Goal: Leave review/rating: Leave review/rating

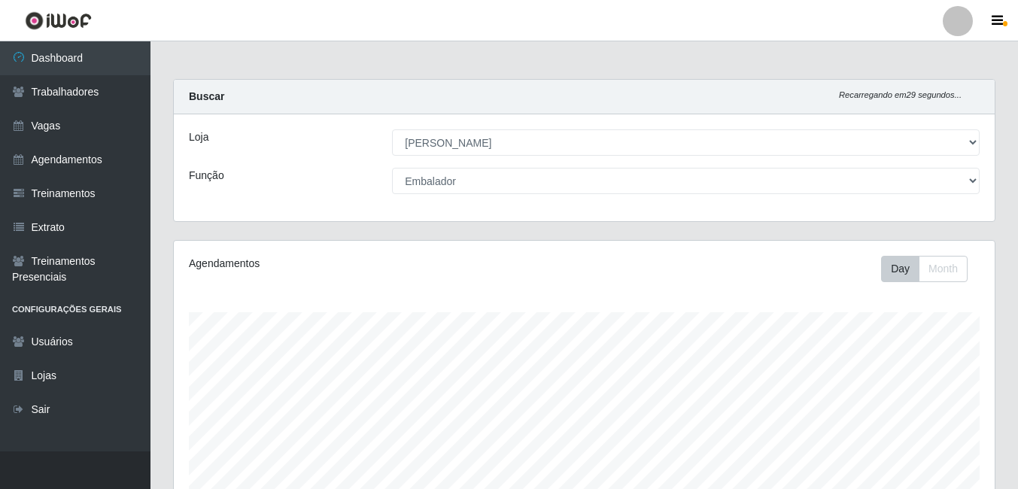
select select "430"
select select "1"
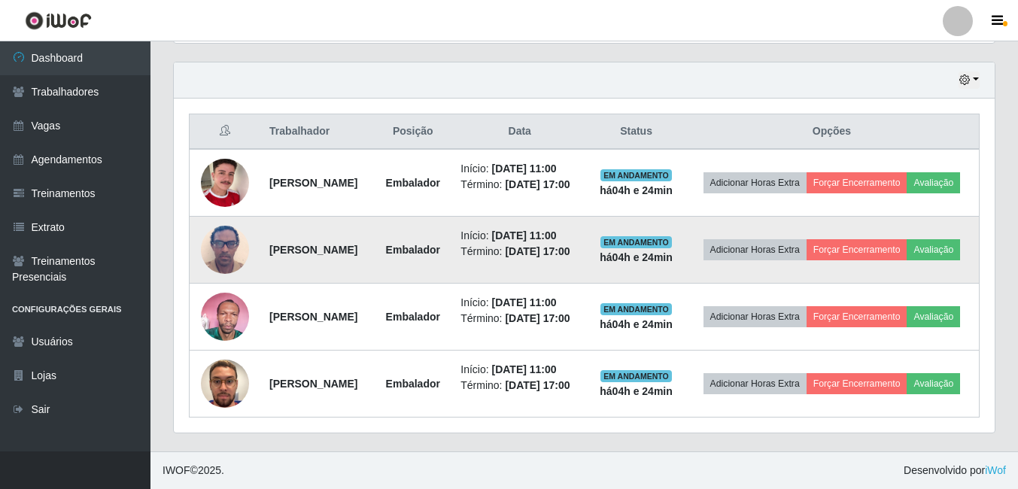
scroll to position [543, 0]
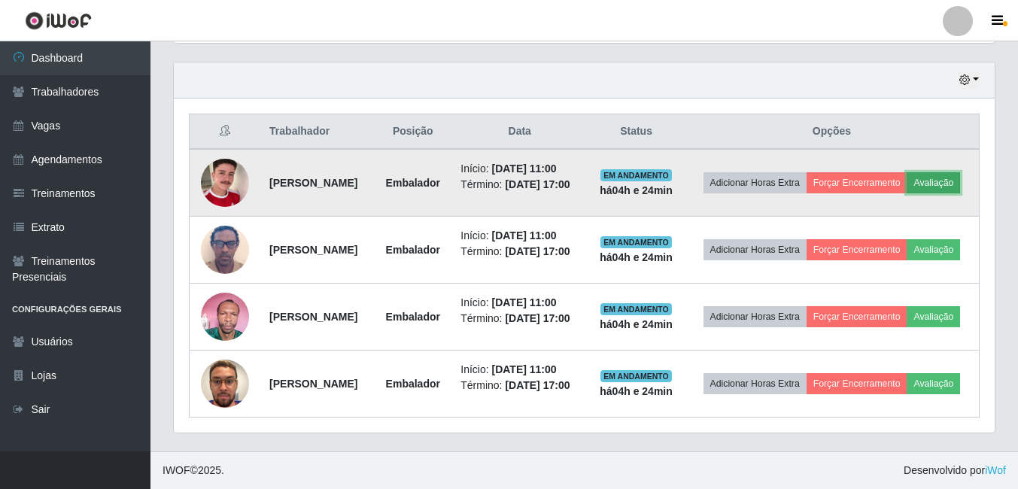
click at [907, 177] on button "Avaliação" at bounding box center [933, 182] width 53 height 21
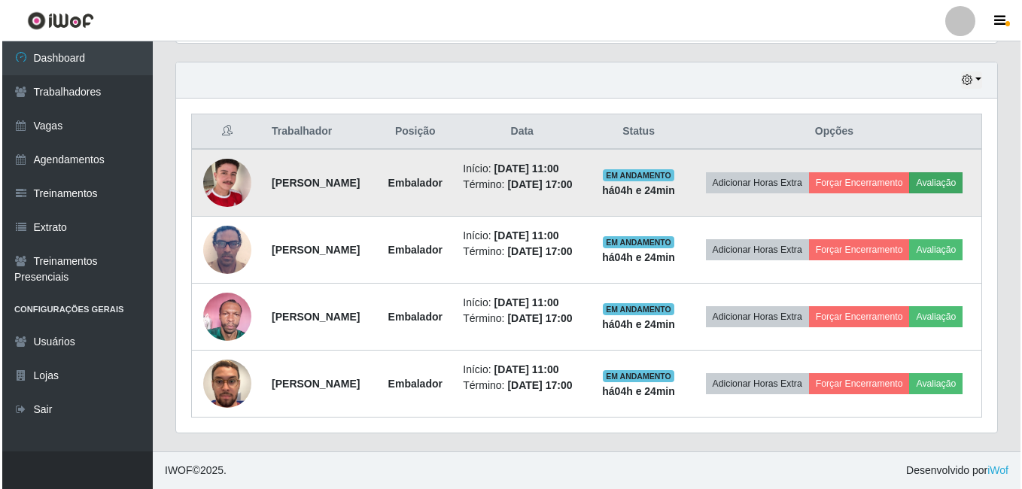
scroll to position [312, 813]
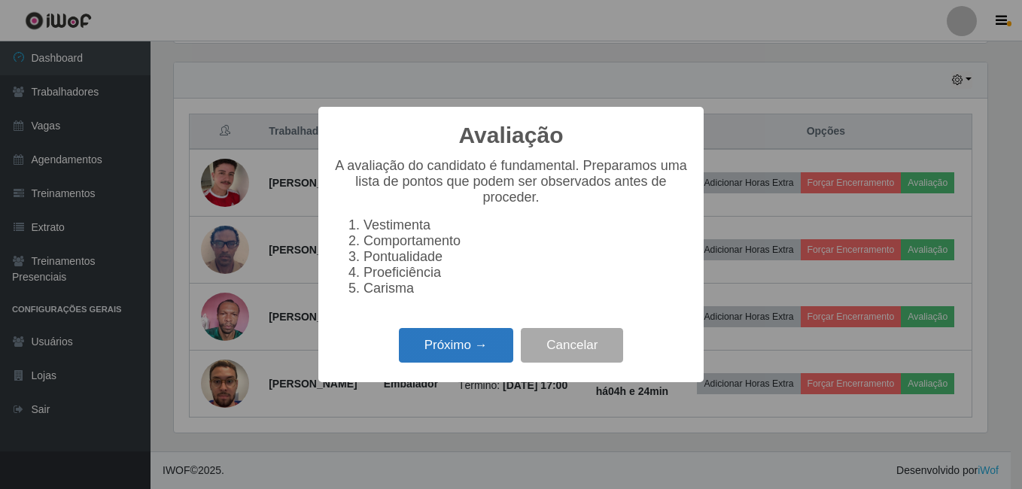
click at [465, 357] on button "Próximo →" at bounding box center [456, 345] width 114 height 35
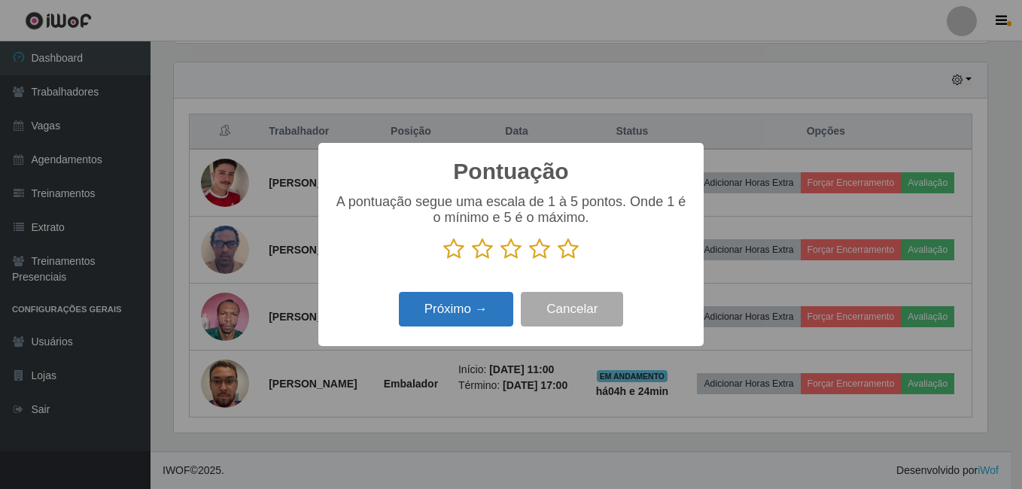
scroll to position [752213, 751712]
click at [561, 252] on icon at bounding box center [568, 249] width 21 height 23
click at [558, 260] on input "radio" at bounding box center [558, 260] width 0 height 0
click at [488, 311] on button "Próximo →" at bounding box center [456, 309] width 114 height 35
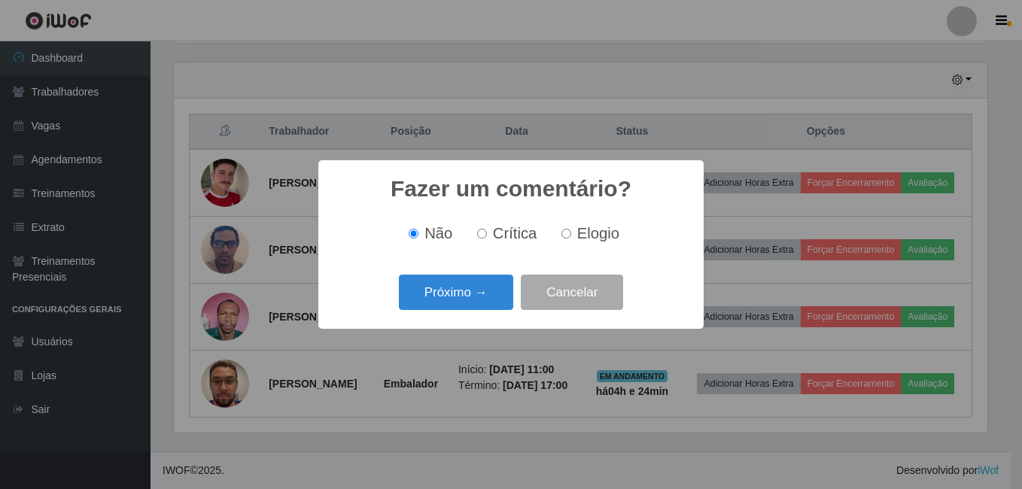
click at [582, 239] on span "Elogio" at bounding box center [598, 233] width 42 height 17
click at [571, 239] on input "Elogio" at bounding box center [566, 234] width 10 height 10
radio input "true"
click at [475, 287] on button "Próximo →" at bounding box center [456, 292] width 114 height 35
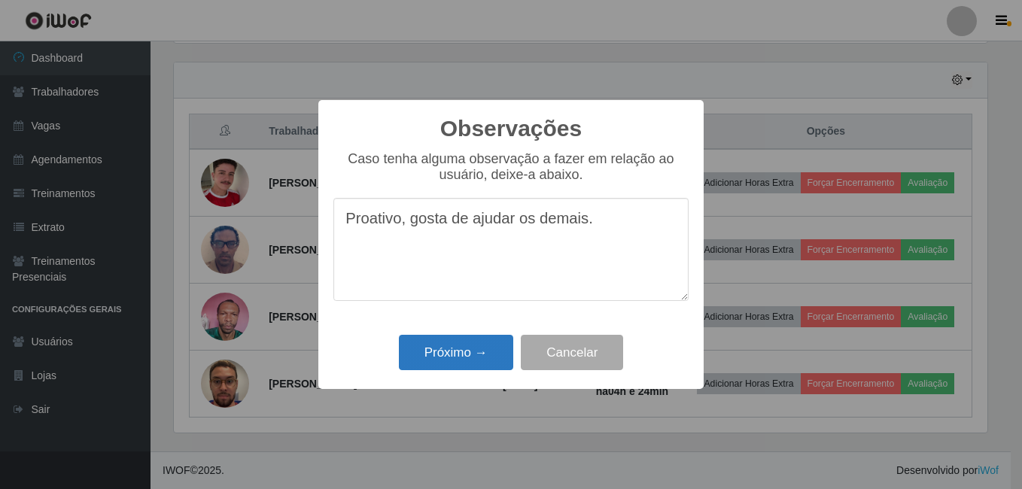
type textarea "Proativo, gosta de ajudar os demais."
click at [471, 352] on button "Próximo →" at bounding box center [456, 352] width 114 height 35
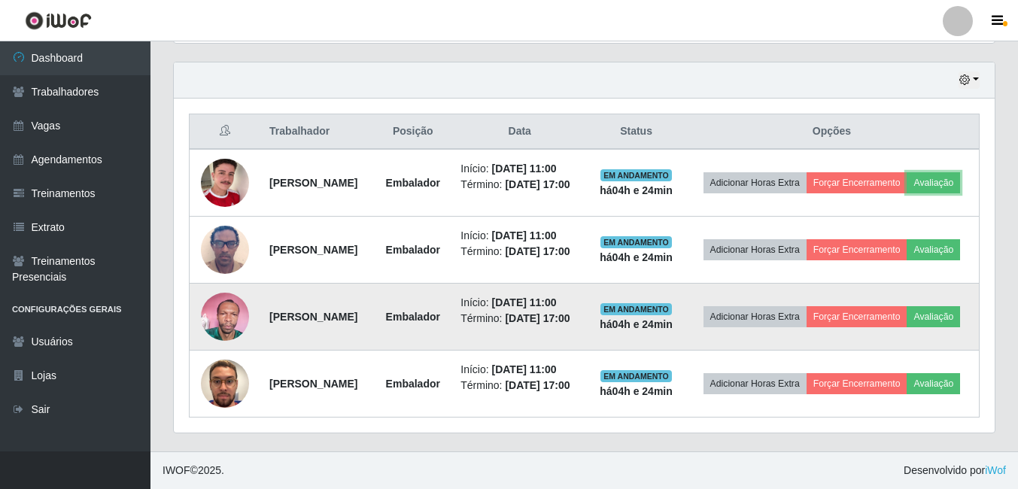
scroll to position [619, 0]
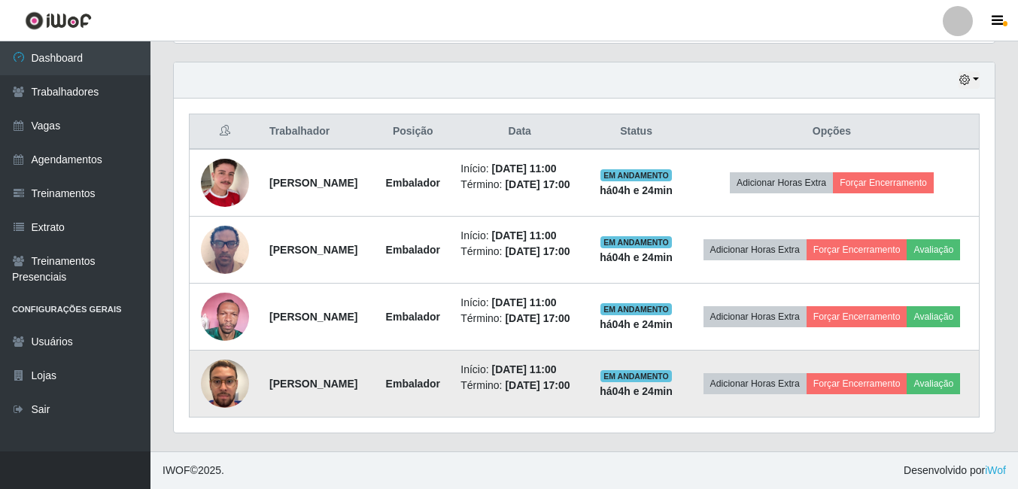
click at [242, 367] on img at bounding box center [225, 384] width 48 height 86
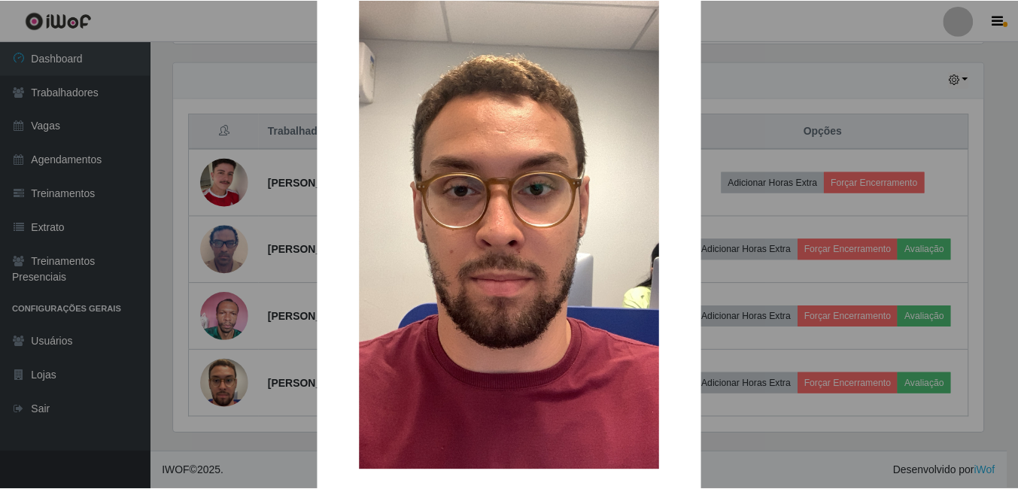
scroll to position [178, 0]
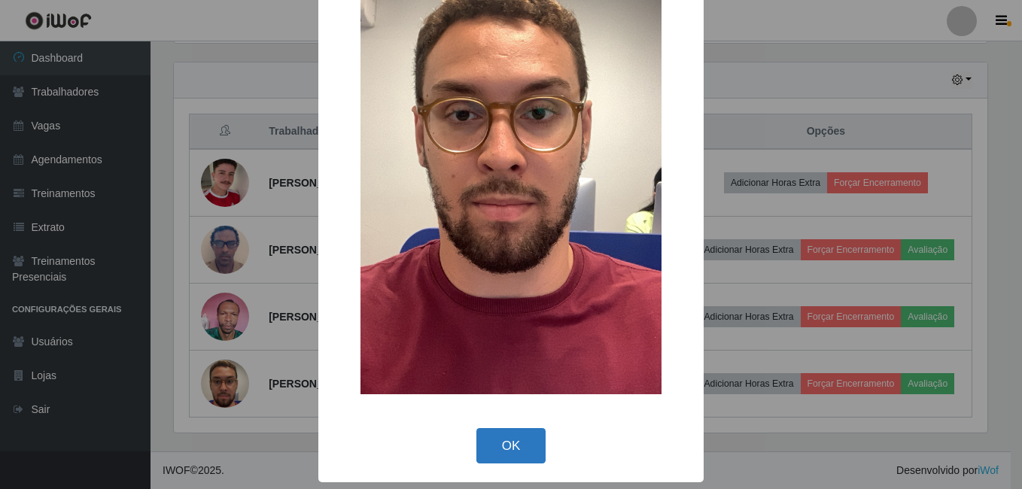
click at [490, 442] on button "OK" at bounding box center [511, 445] width 70 height 35
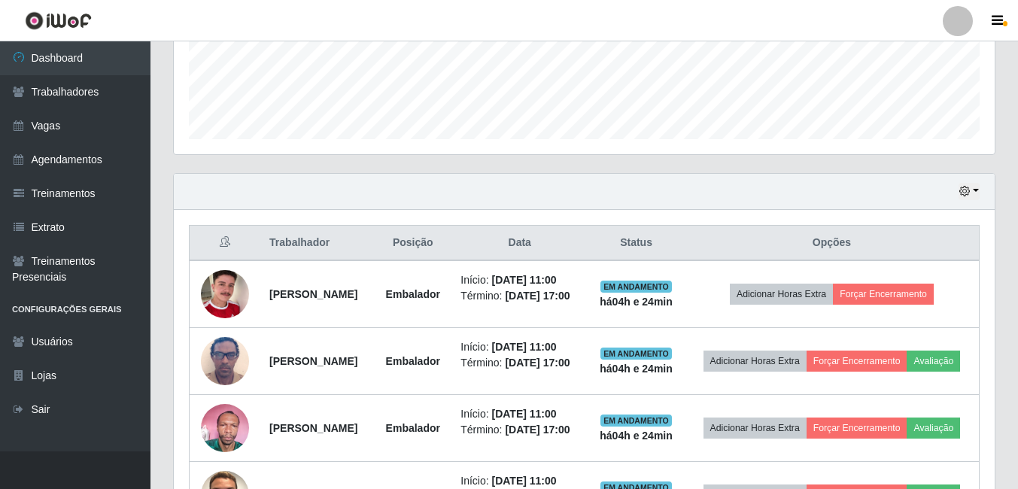
scroll to position [619, 0]
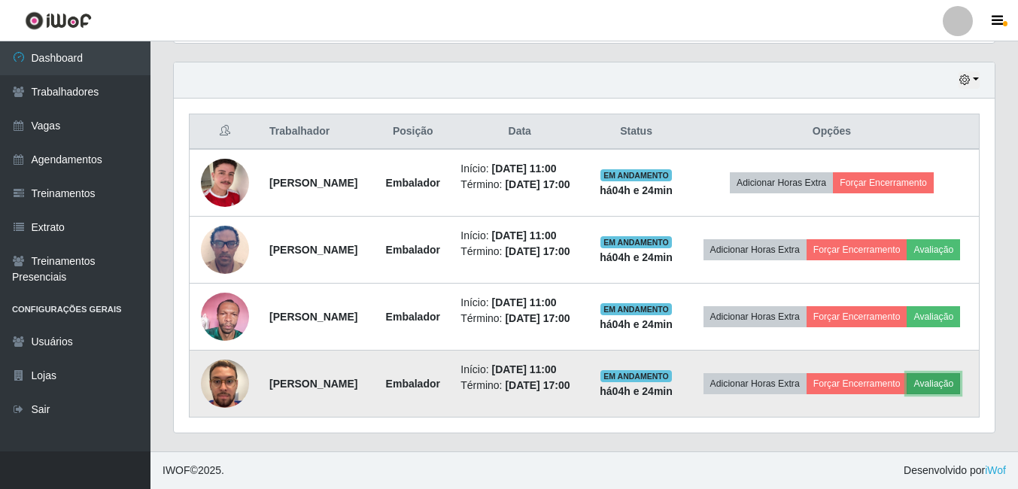
click at [907, 385] on button "Avaliação" at bounding box center [933, 383] width 53 height 21
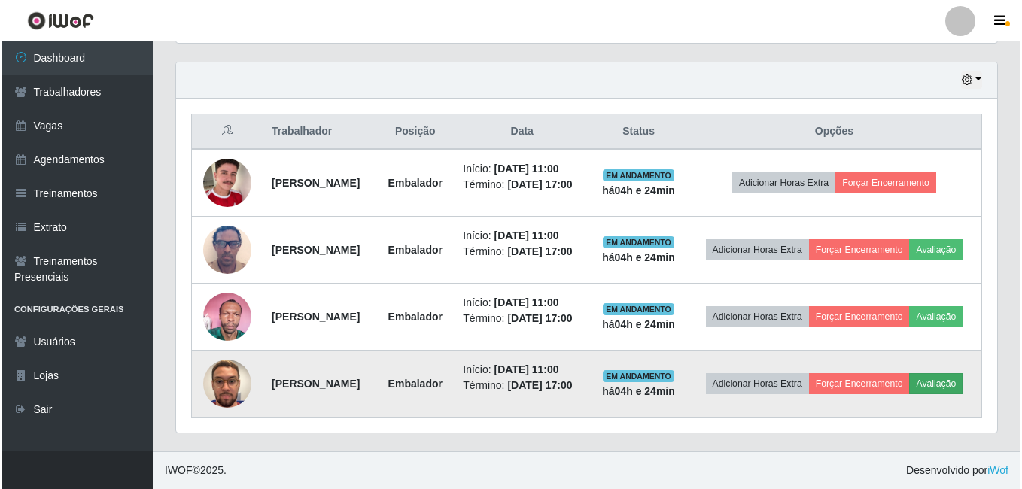
scroll to position [312, 813]
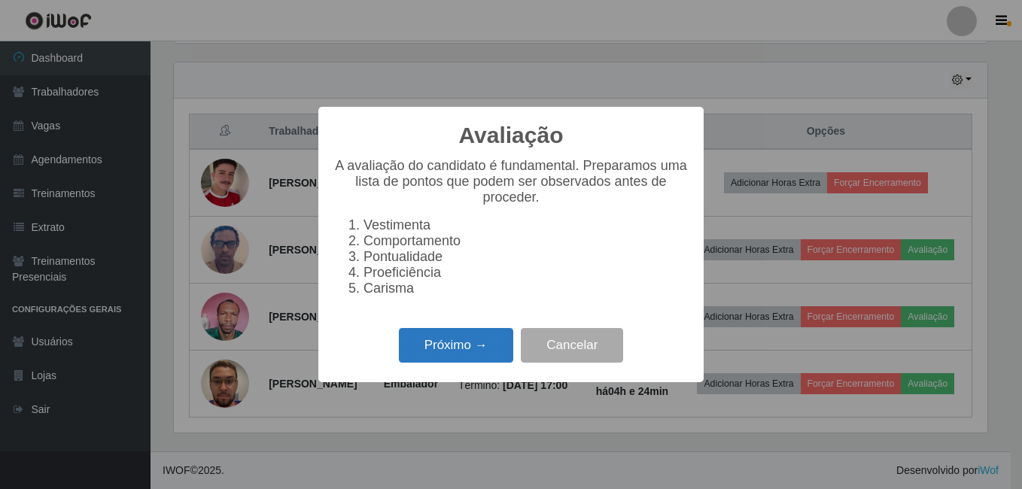
click at [456, 341] on button "Próximo →" at bounding box center [456, 345] width 114 height 35
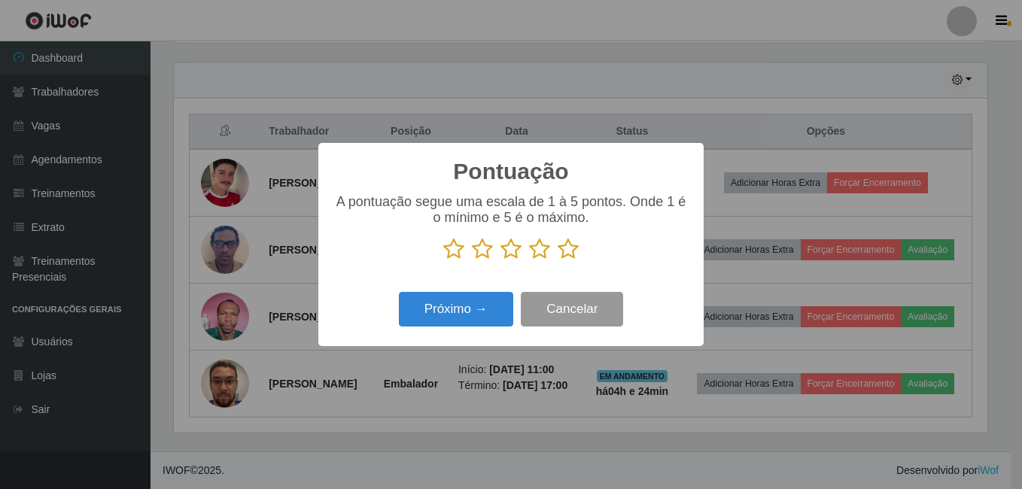
scroll to position [752213, 751712]
click at [559, 249] on icon at bounding box center [568, 249] width 21 height 23
click at [558, 260] on input "radio" at bounding box center [558, 260] width 0 height 0
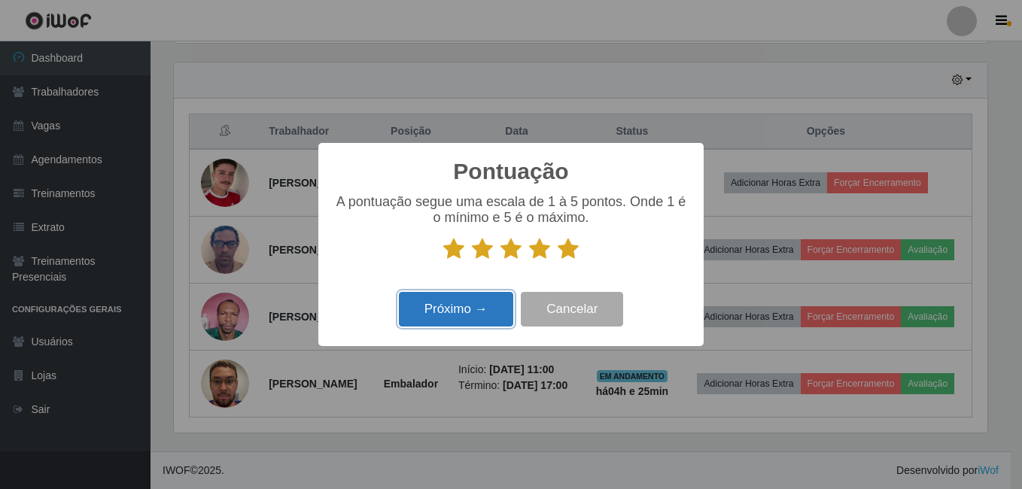
click at [491, 306] on button "Próximo →" at bounding box center [456, 309] width 114 height 35
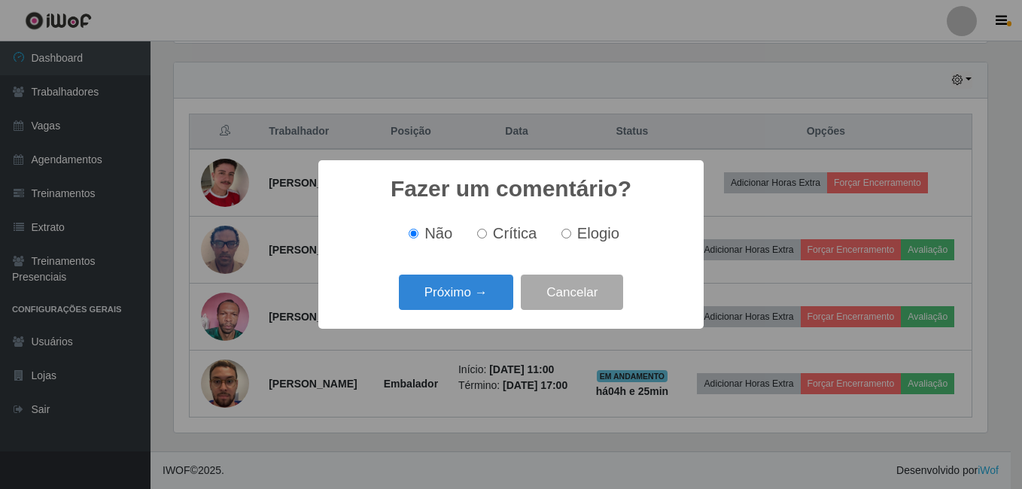
click at [565, 240] on label "Elogio" at bounding box center [587, 233] width 64 height 17
click at [565, 239] on input "Elogio" at bounding box center [566, 234] width 10 height 10
radio input "true"
click at [489, 295] on button "Próximo →" at bounding box center [456, 292] width 114 height 35
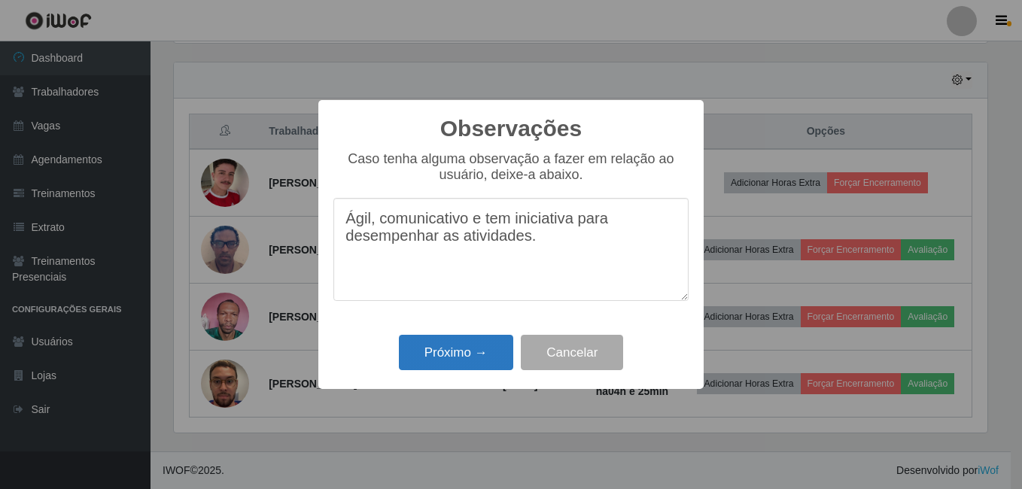
type textarea "Ágil, comunicativo e tem iniciativa para desempenhar as atividades."
click at [461, 344] on button "Próximo →" at bounding box center [456, 352] width 114 height 35
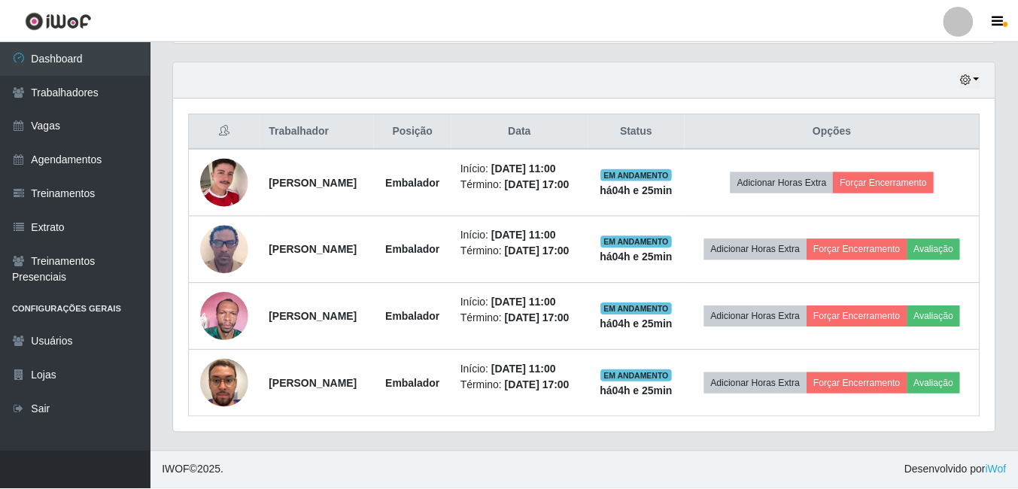
scroll to position [312, 821]
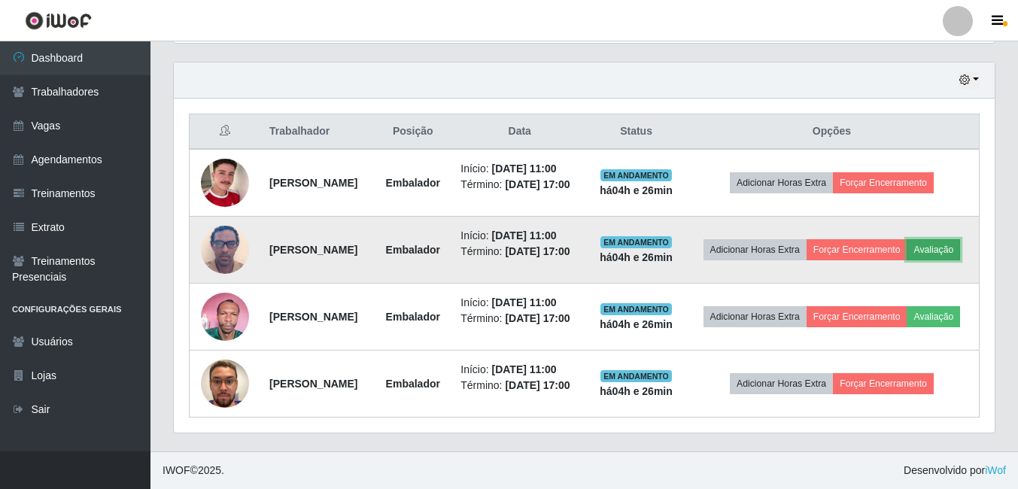
click at [907, 239] on button "Avaliação" at bounding box center [933, 249] width 53 height 21
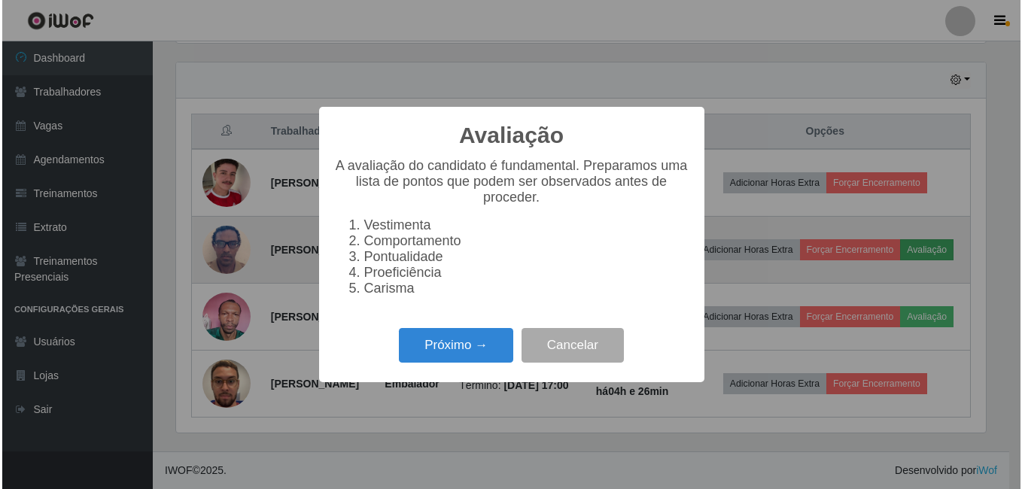
scroll to position [312, 813]
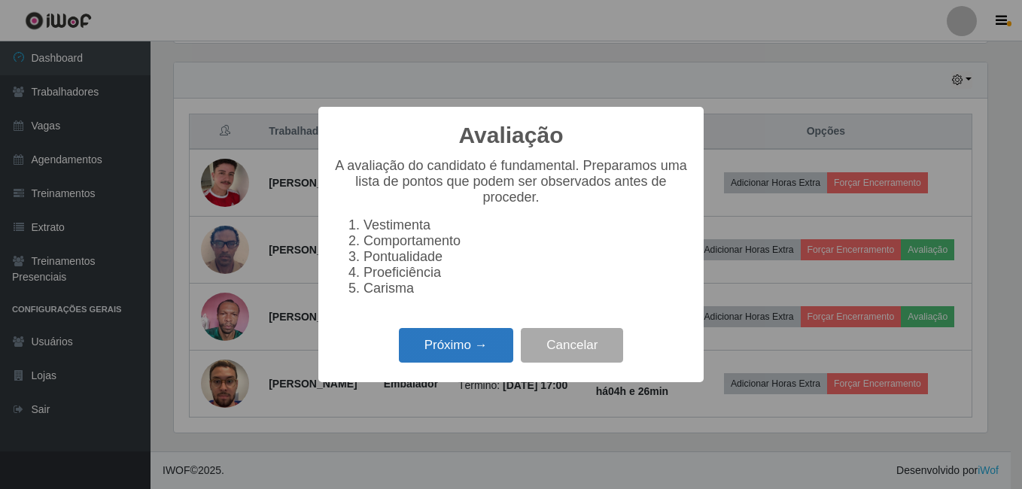
click at [462, 351] on button "Próximo →" at bounding box center [456, 345] width 114 height 35
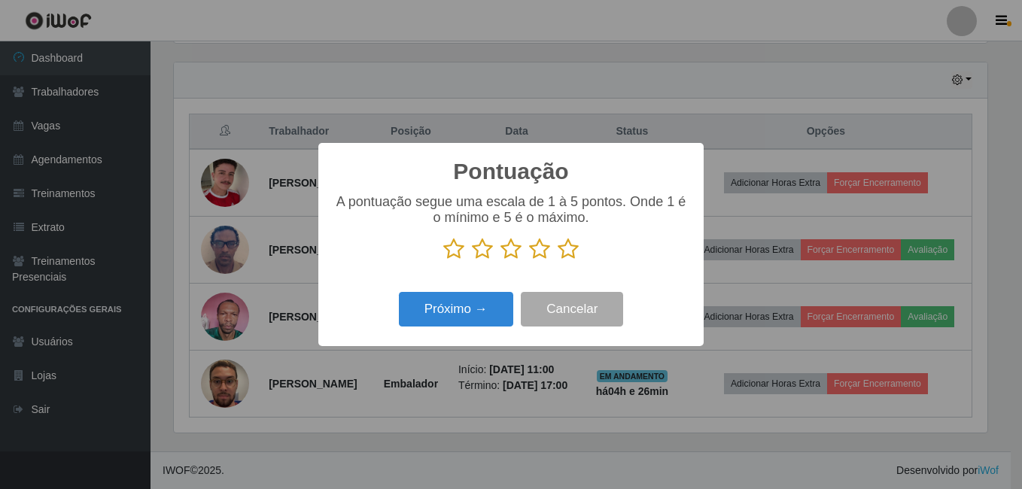
click at [565, 245] on icon at bounding box center [568, 249] width 21 height 23
click at [558, 260] on input "radio" at bounding box center [558, 260] width 0 height 0
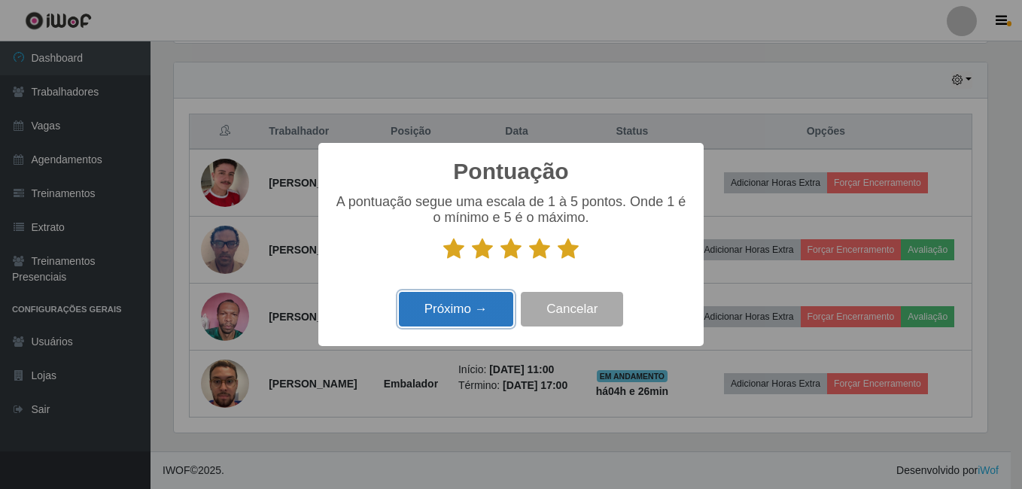
click at [475, 311] on button "Próximo →" at bounding box center [456, 309] width 114 height 35
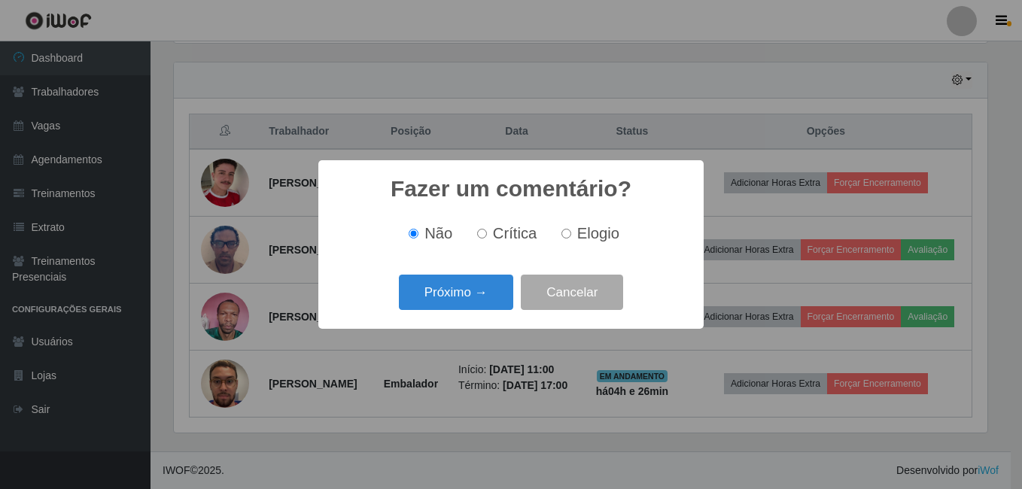
click at [581, 233] on span "Elogio" at bounding box center [598, 233] width 42 height 17
click at [571, 233] on input "Elogio" at bounding box center [566, 234] width 10 height 10
radio input "true"
click at [476, 288] on button "Próximo →" at bounding box center [456, 292] width 114 height 35
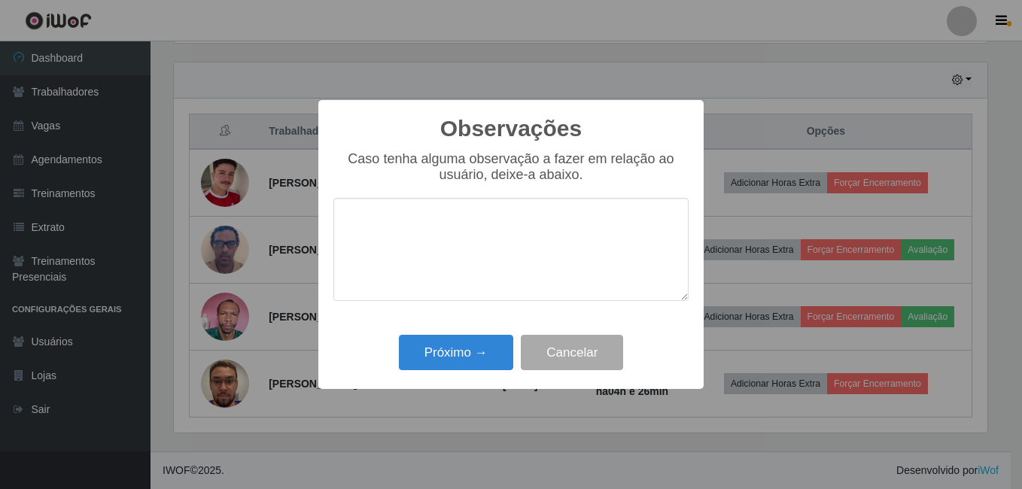
click at [465, 239] on textarea at bounding box center [510, 249] width 355 height 103
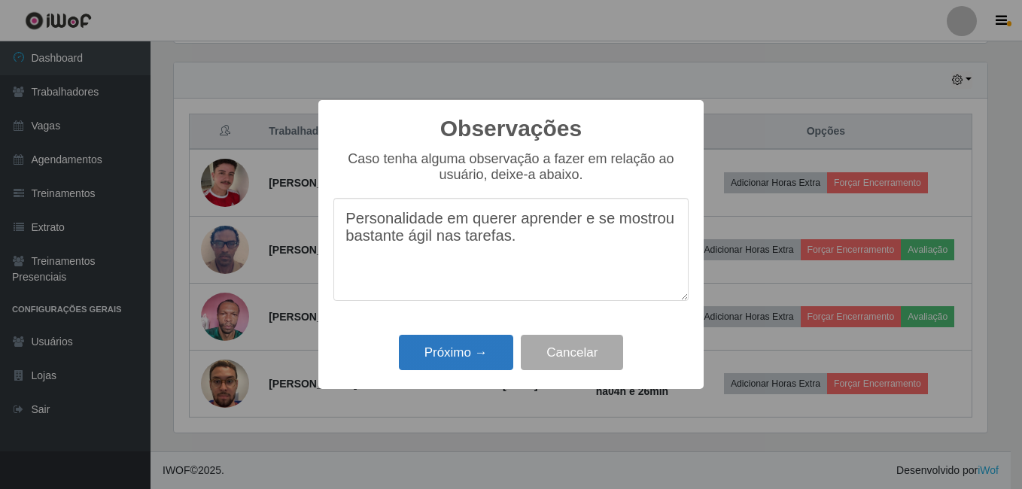
type textarea "Personalidade em querer aprender e se mostrou bastante ágil nas tarefas."
click at [457, 359] on button "Próximo →" at bounding box center [456, 352] width 114 height 35
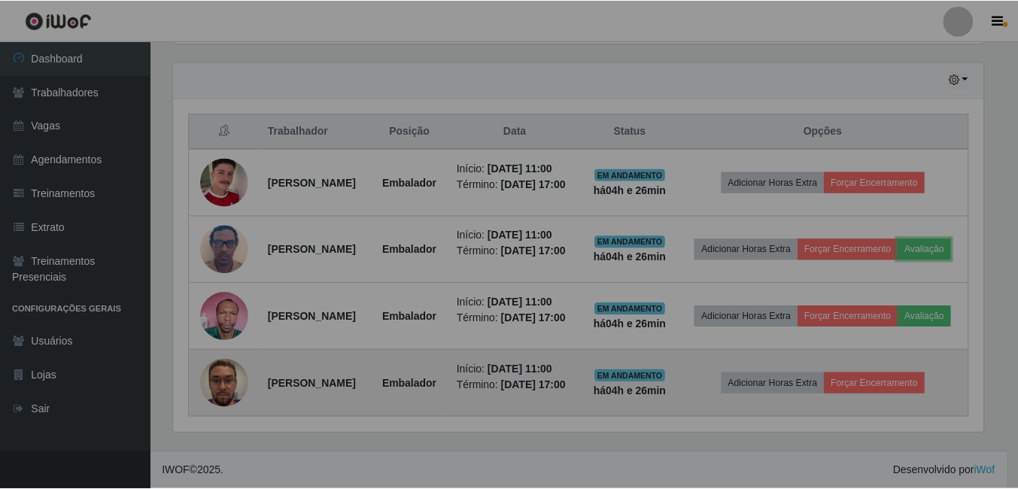
scroll to position [312, 821]
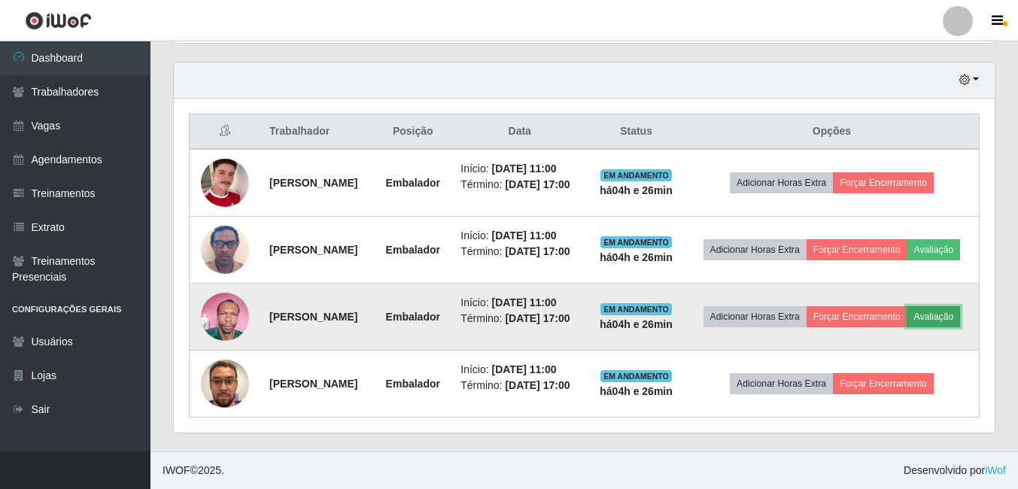
click at [907, 306] on button "Avaliação" at bounding box center [933, 316] width 53 height 21
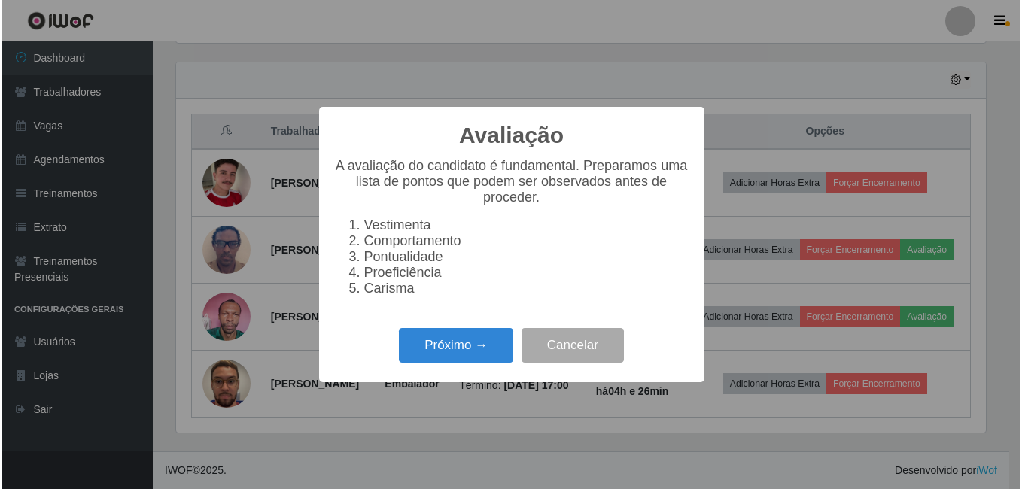
scroll to position [312, 813]
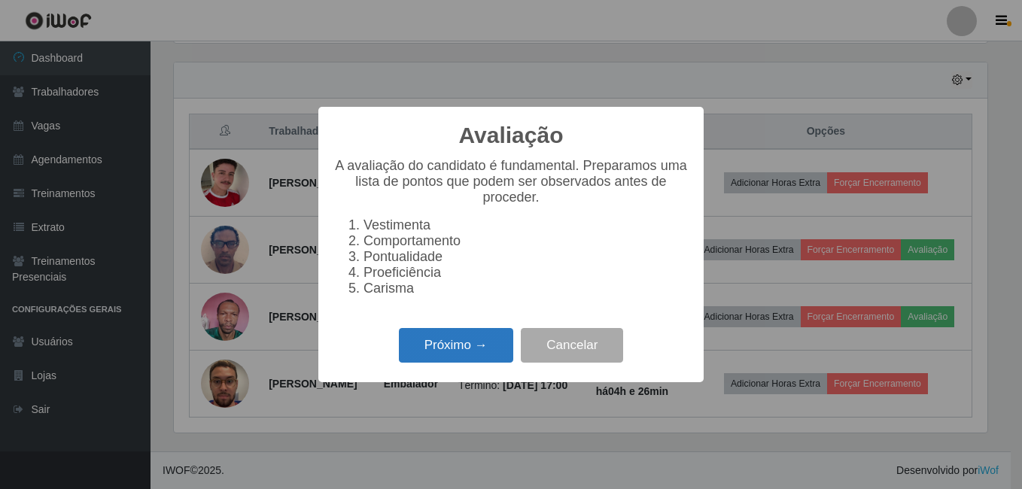
click at [485, 338] on button "Próximo →" at bounding box center [456, 345] width 114 height 35
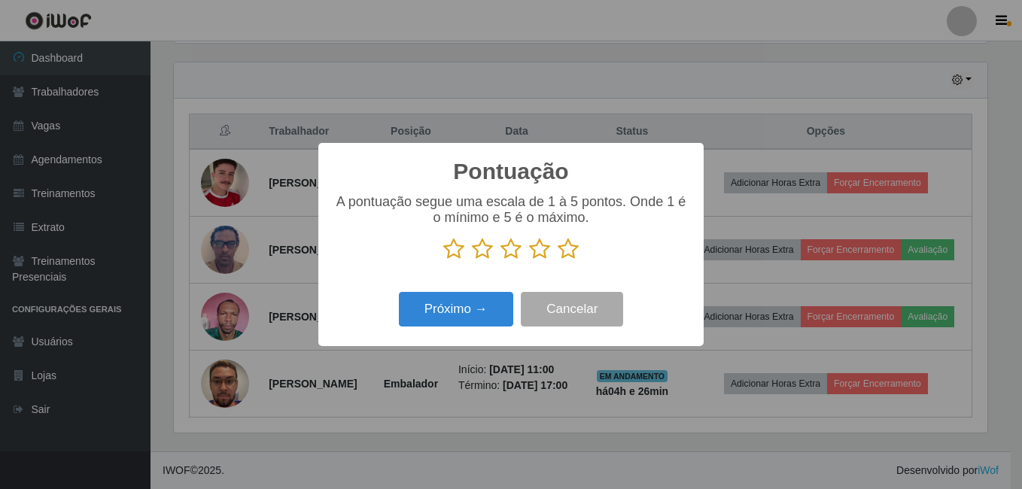
scroll to position [752213, 751712]
click at [570, 256] on icon at bounding box center [568, 249] width 21 height 23
click at [558, 260] on input "radio" at bounding box center [558, 260] width 0 height 0
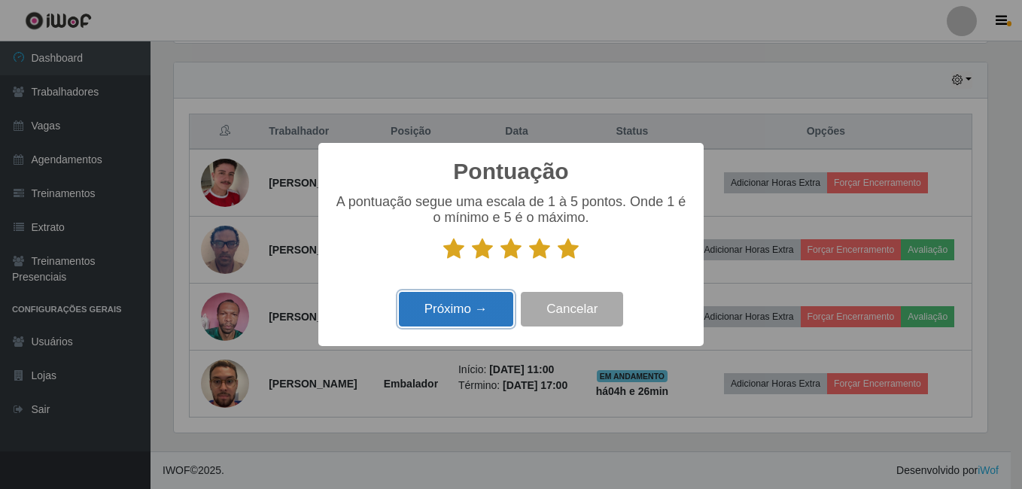
click at [486, 322] on button "Próximo →" at bounding box center [456, 309] width 114 height 35
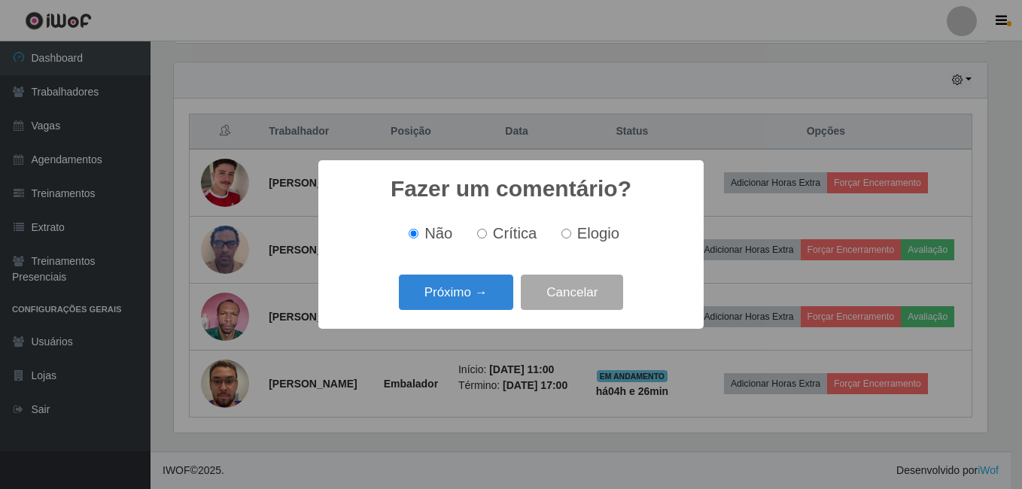
click at [577, 239] on span "Elogio" at bounding box center [598, 233] width 42 height 17
click at [571, 239] on input "Elogio" at bounding box center [566, 234] width 10 height 10
radio input "true"
click at [482, 282] on button "Próximo →" at bounding box center [456, 292] width 114 height 35
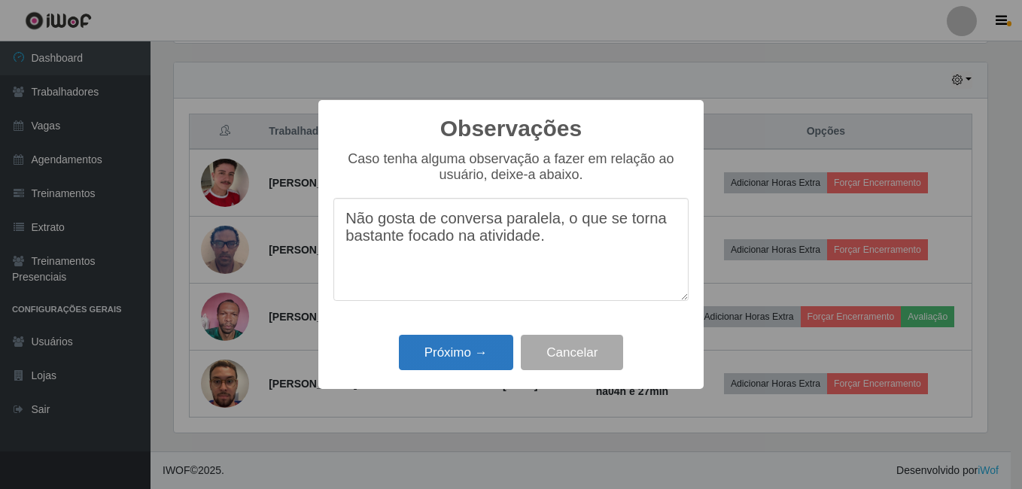
type textarea "Não gosta de conversa paralela, o que se torna bastante focado na atividade."
click at [470, 357] on button "Próximo →" at bounding box center [456, 352] width 114 height 35
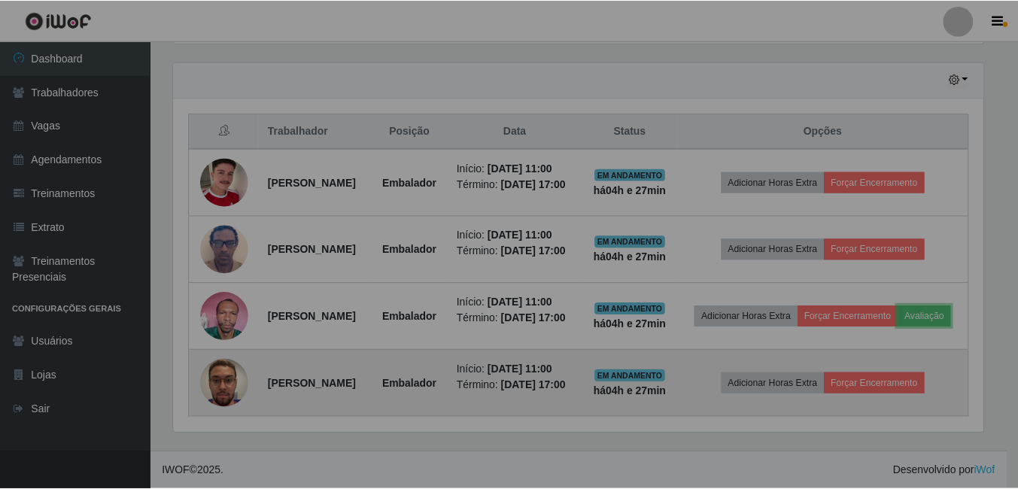
scroll to position [312, 821]
